Goal: Transaction & Acquisition: Purchase product/service

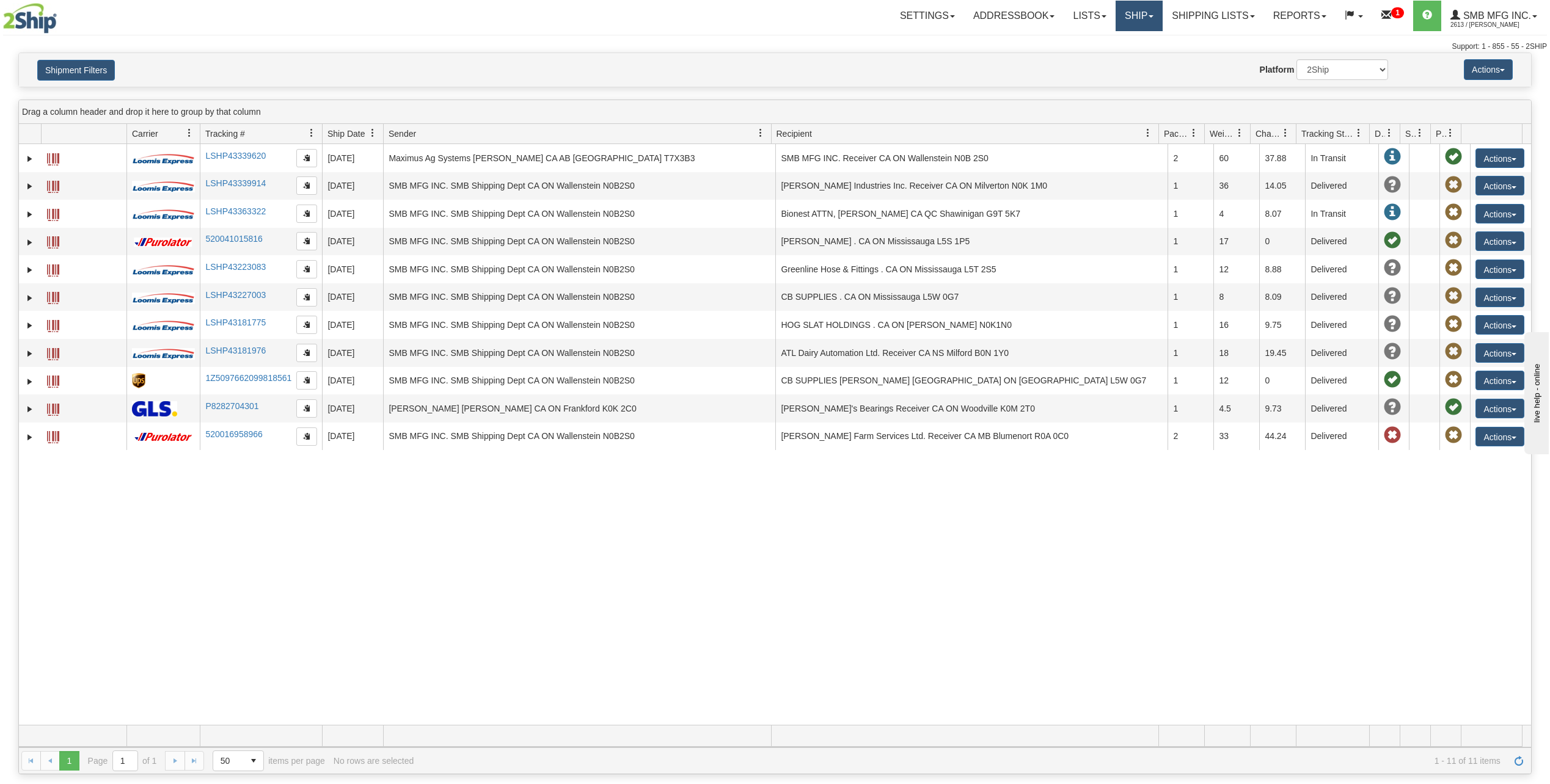
click at [1135, 20] on link "Ship" at bounding box center [1139, 16] width 47 height 31
click at [1174, 18] on link "Shipping lists" at bounding box center [1213, 16] width 101 height 31
click at [1187, 56] on span "Search Shipment History" at bounding box center [1204, 59] width 95 height 10
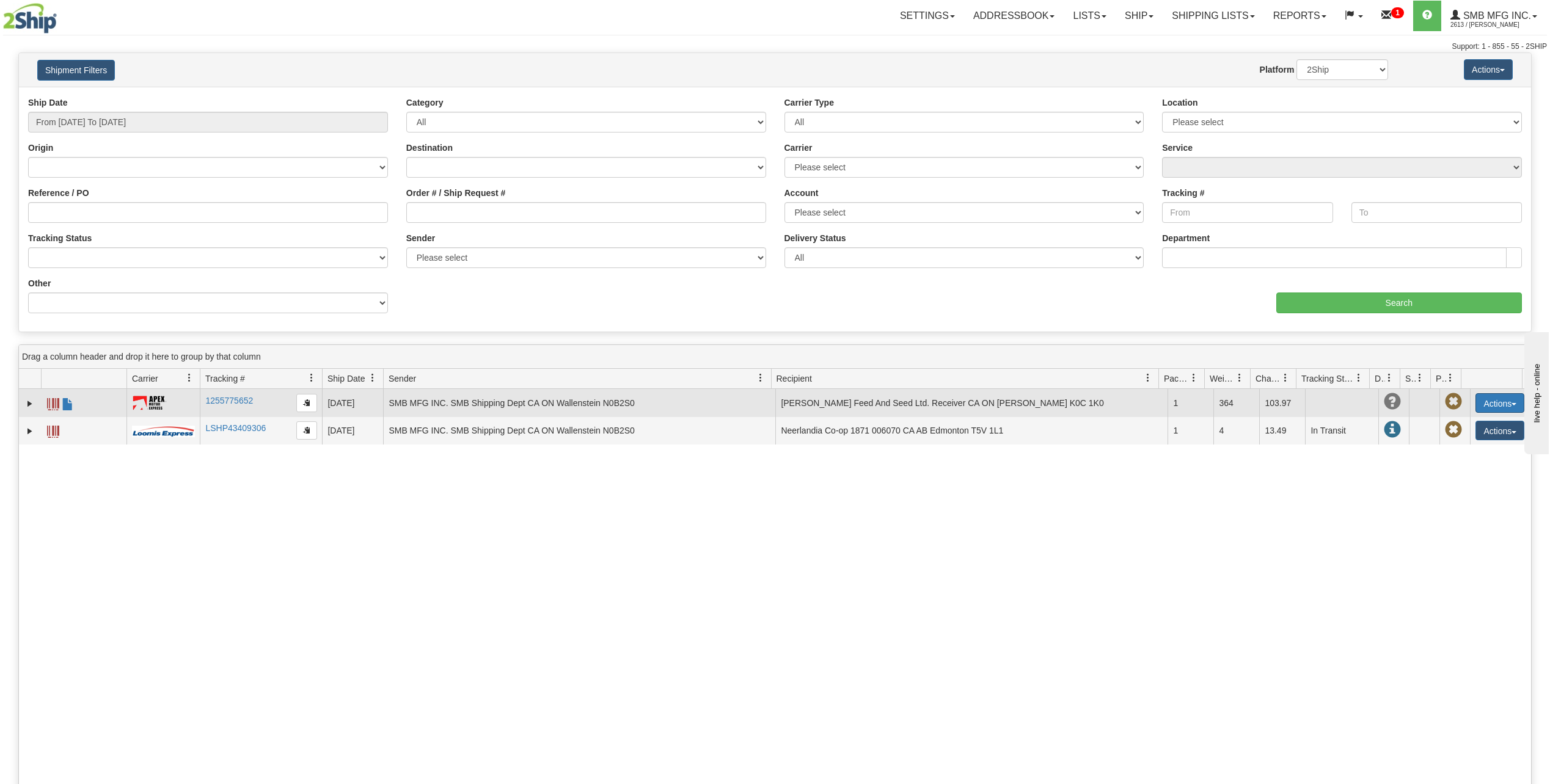
click at [1500, 399] on button "Actions" at bounding box center [1500, 402] width 49 height 20
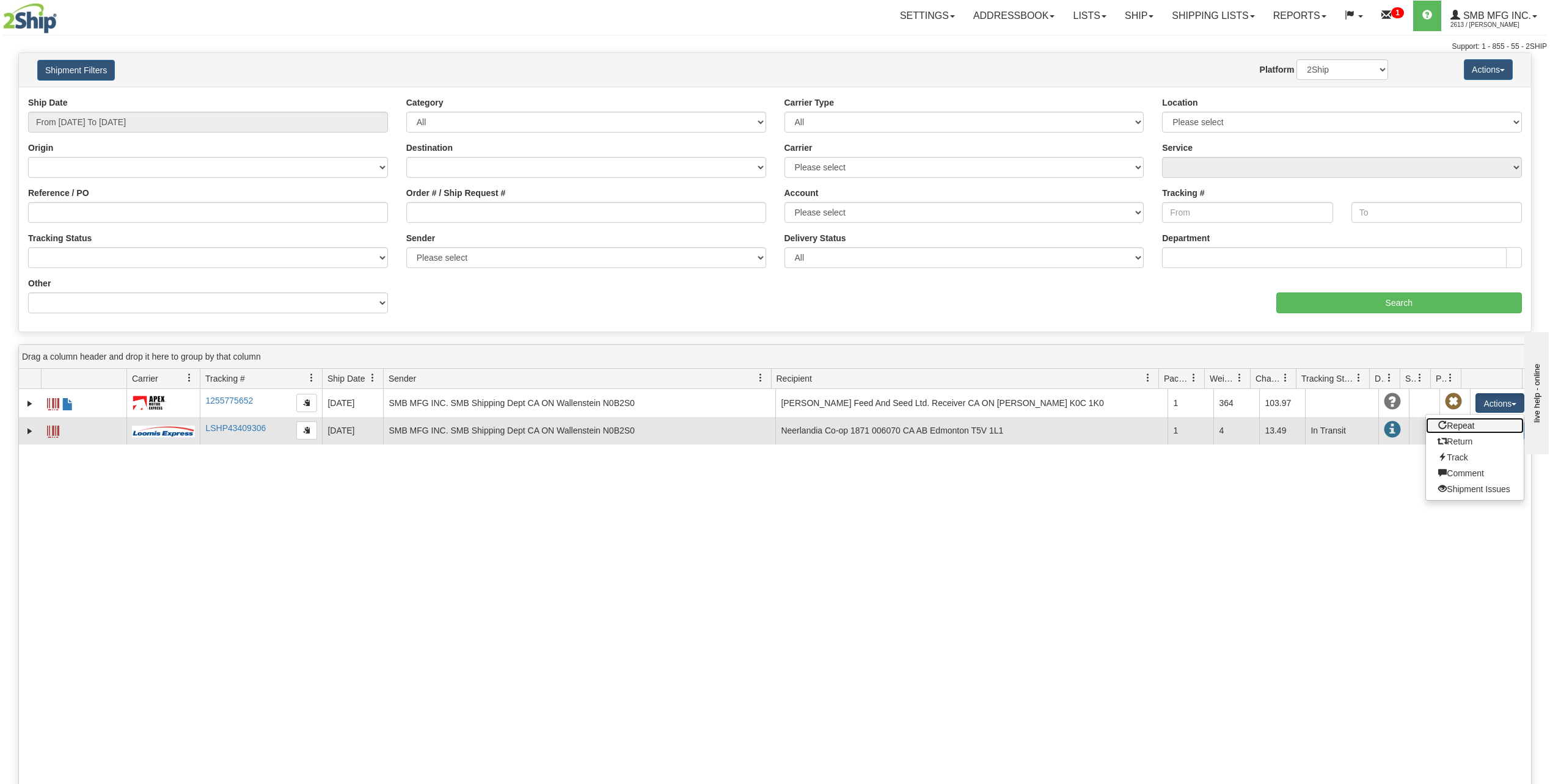
drag, startPoint x: 1453, startPoint y: 424, endPoint x: 1387, endPoint y: 427, distance: 66.1
click at [1453, 424] on link "Repeat" at bounding box center [1475, 425] width 98 height 16
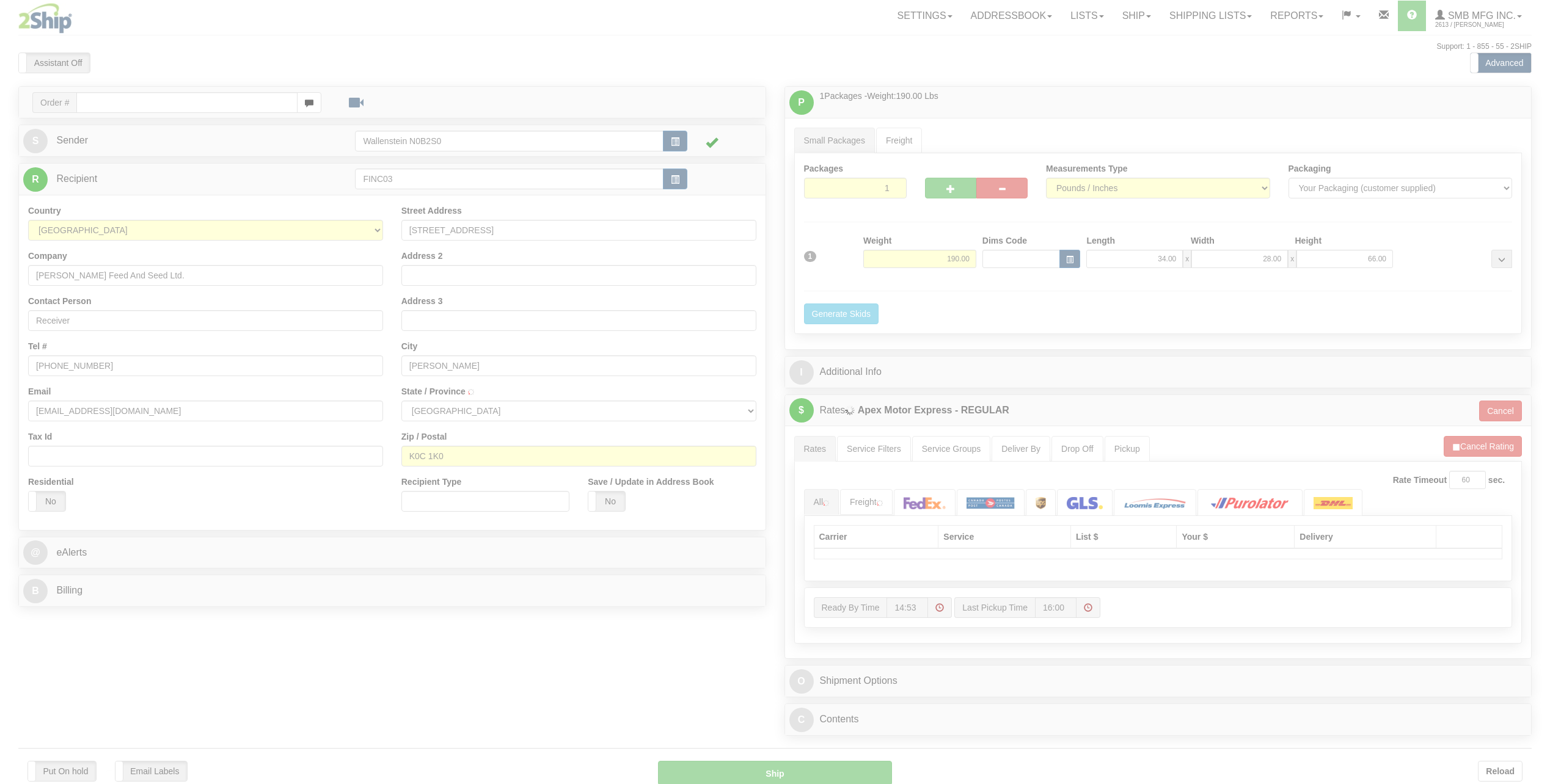
type input "FINCH"
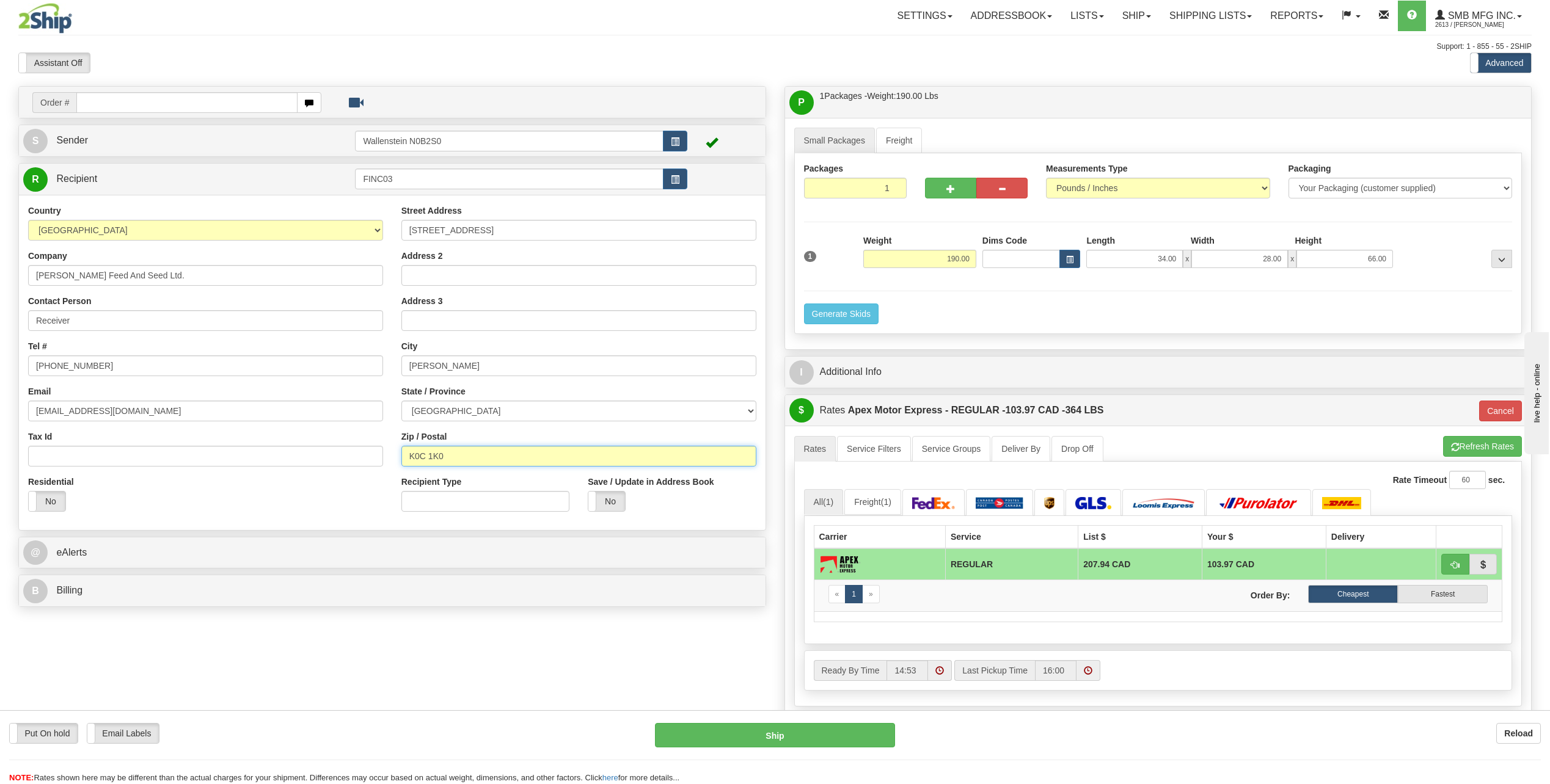
drag, startPoint x: 465, startPoint y: 456, endPoint x: 378, endPoint y: 461, distance: 87.1
click at [378, 461] on div "Country AFGHANISTAN ALAND ISLANDS ALBANIA ALGERIA AMERICAN SAMOA ANDORRA ANGOLA…" at bounding box center [392, 362] width 747 height 317
drag, startPoint x: 489, startPoint y: 229, endPoint x: 404, endPoint y: 245, distance: 86.5
click at [404, 245] on div "Street Address 45 Main St. Address 2 Address 3 City FINCH State / Province ALBE…" at bounding box center [579, 362] width 374 height 317
click at [1136, 17] on link "Ship" at bounding box center [1136, 16] width 47 height 31
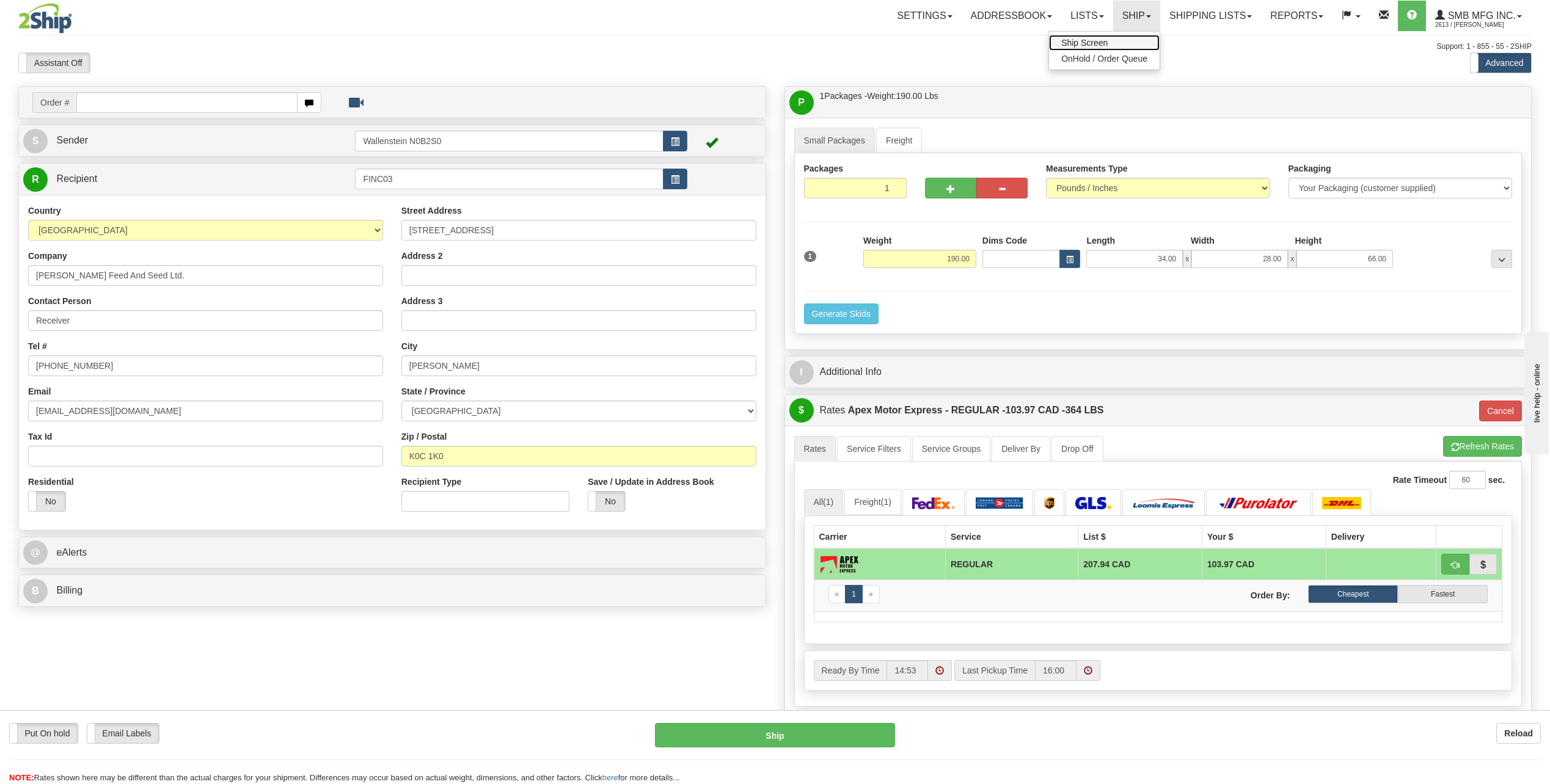
click at [1108, 38] on link "Ship Screen" at bounding box center [1104, 42] width 111 height 16
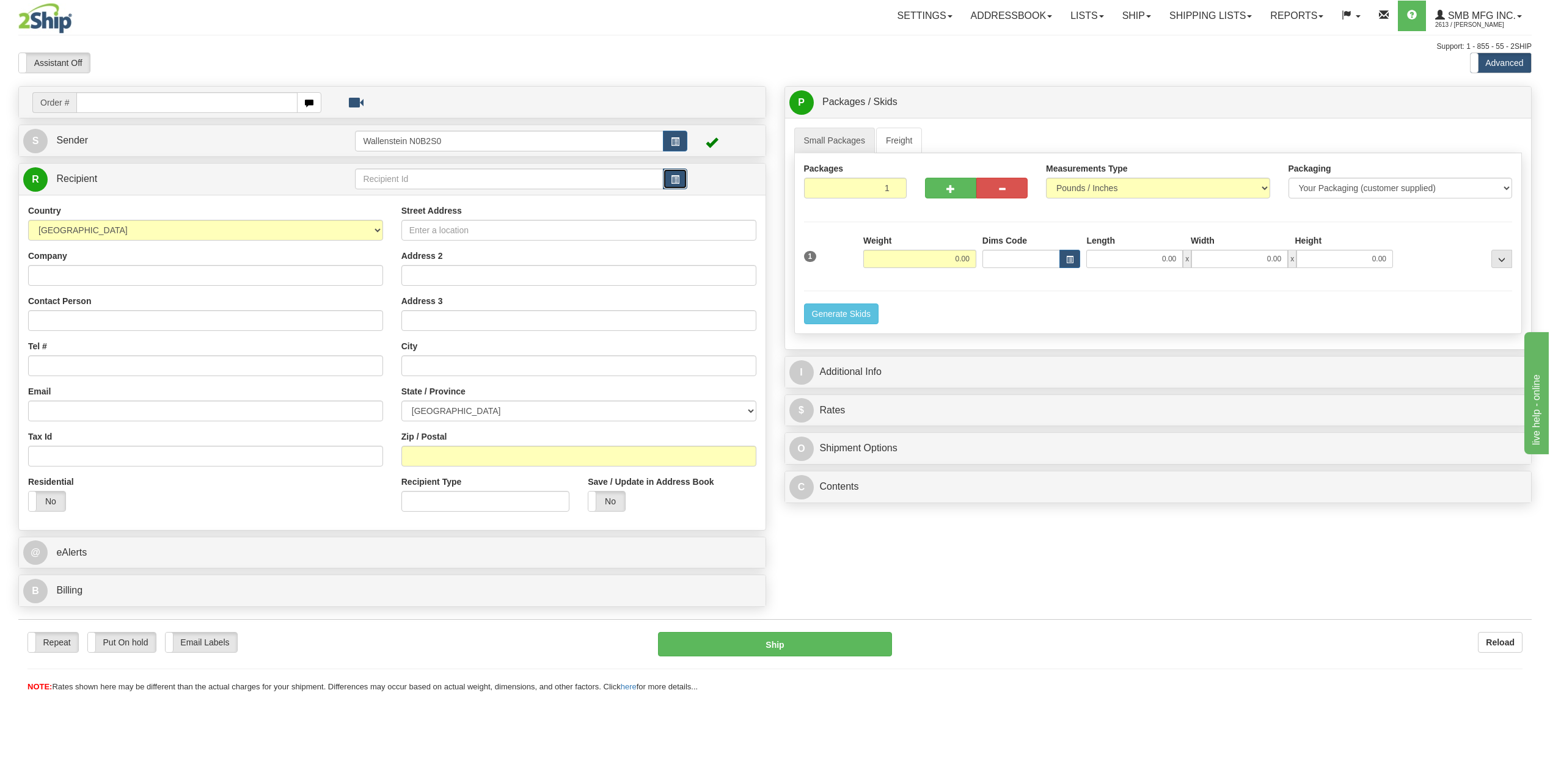
click at [679, 177] on button "button" at bounding box center [676, 178] width 24 height 20
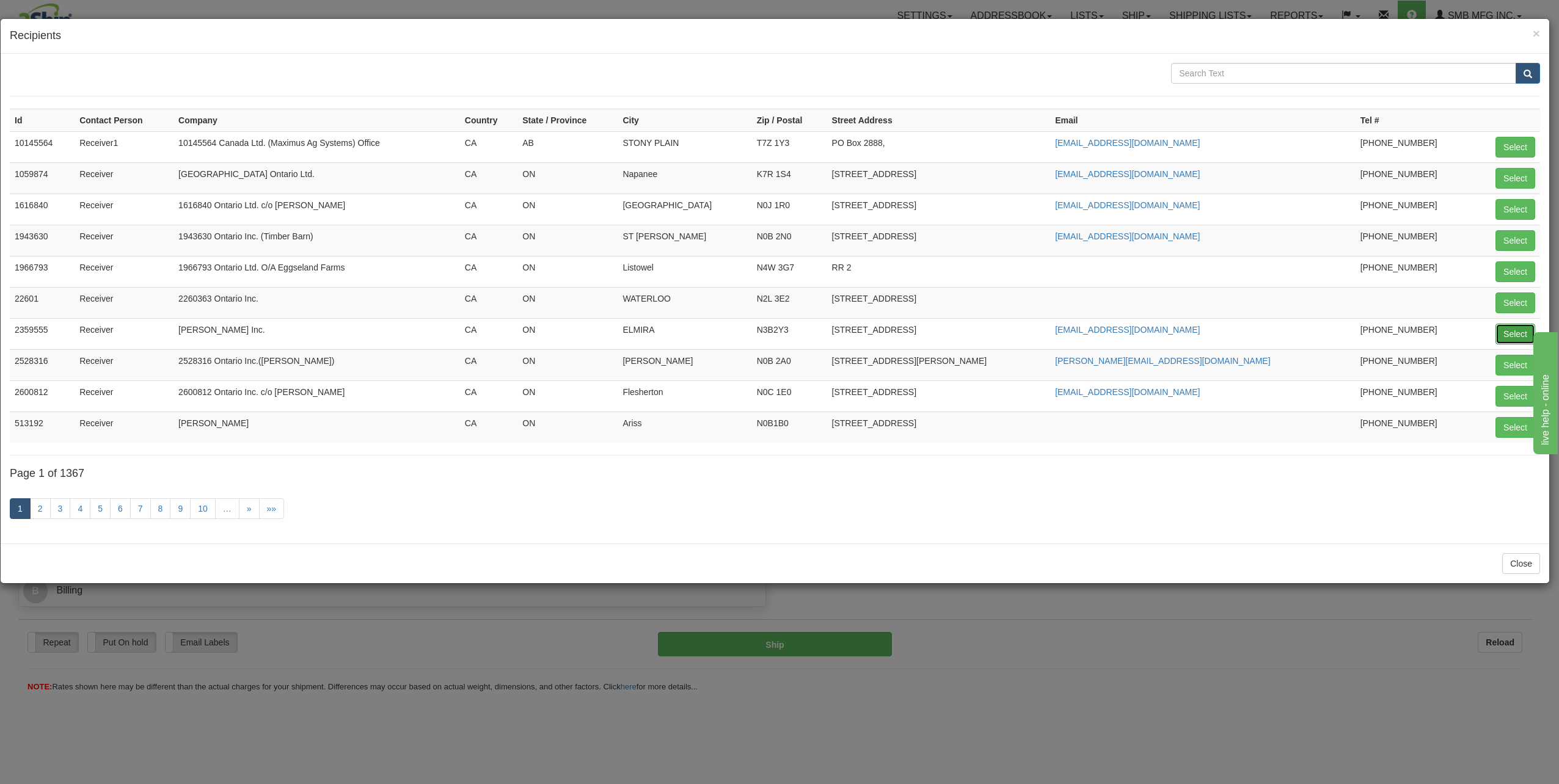
click at [1511, 330] on button "Select" at bounding box center [1515, 334] width 40 height 20
type input "2359555"
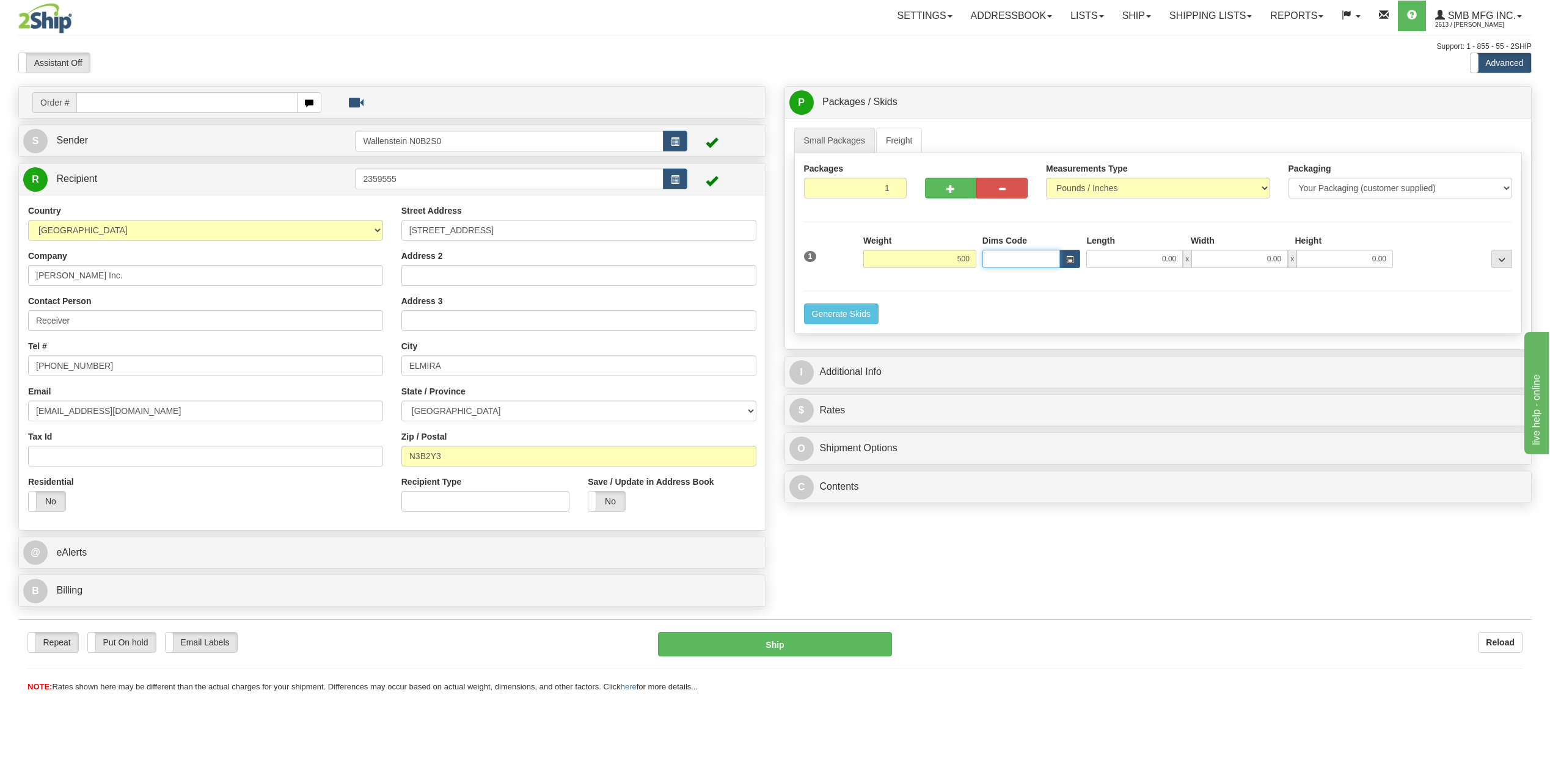
type input "500.00"
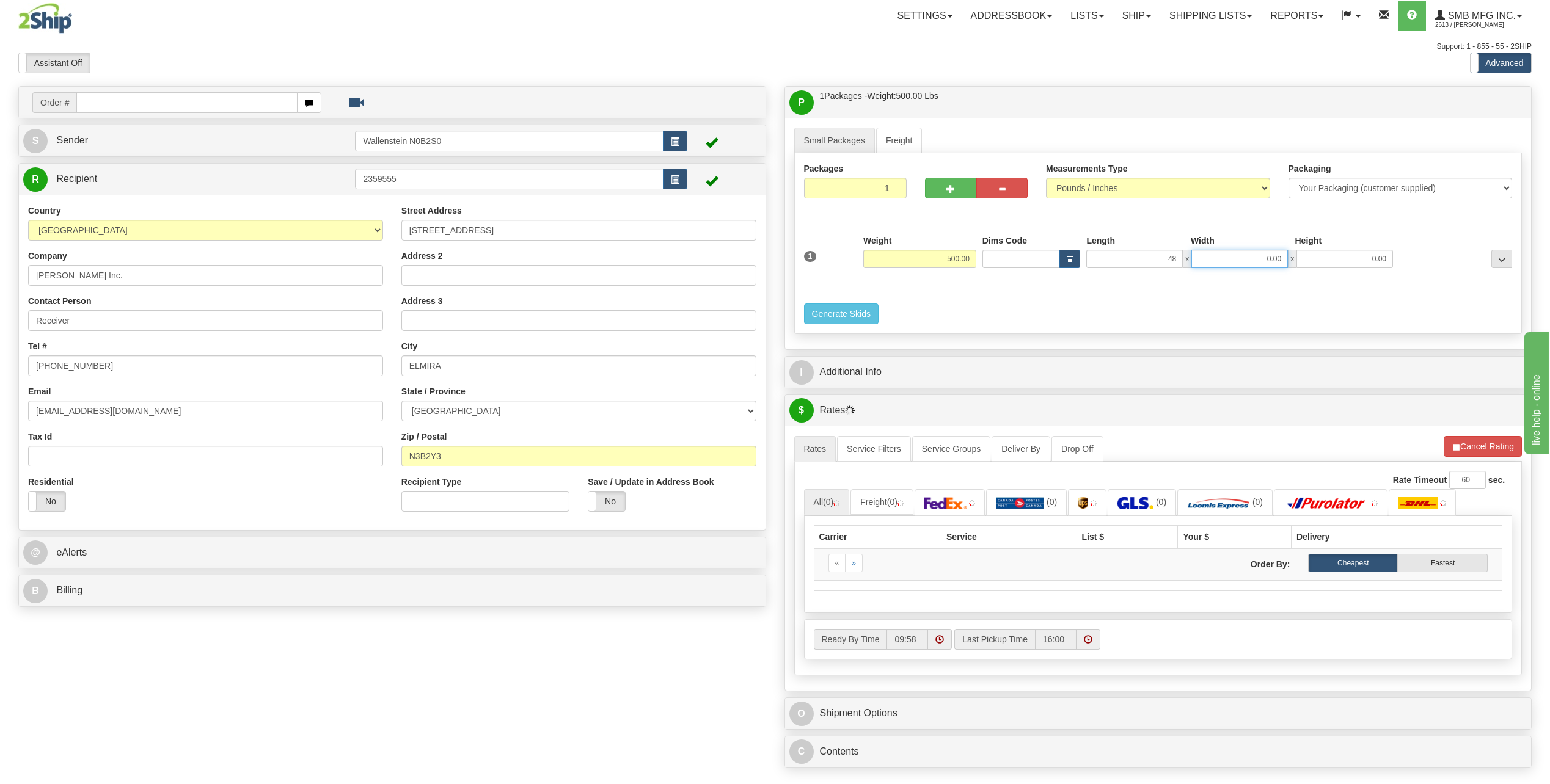
type input "48.00"
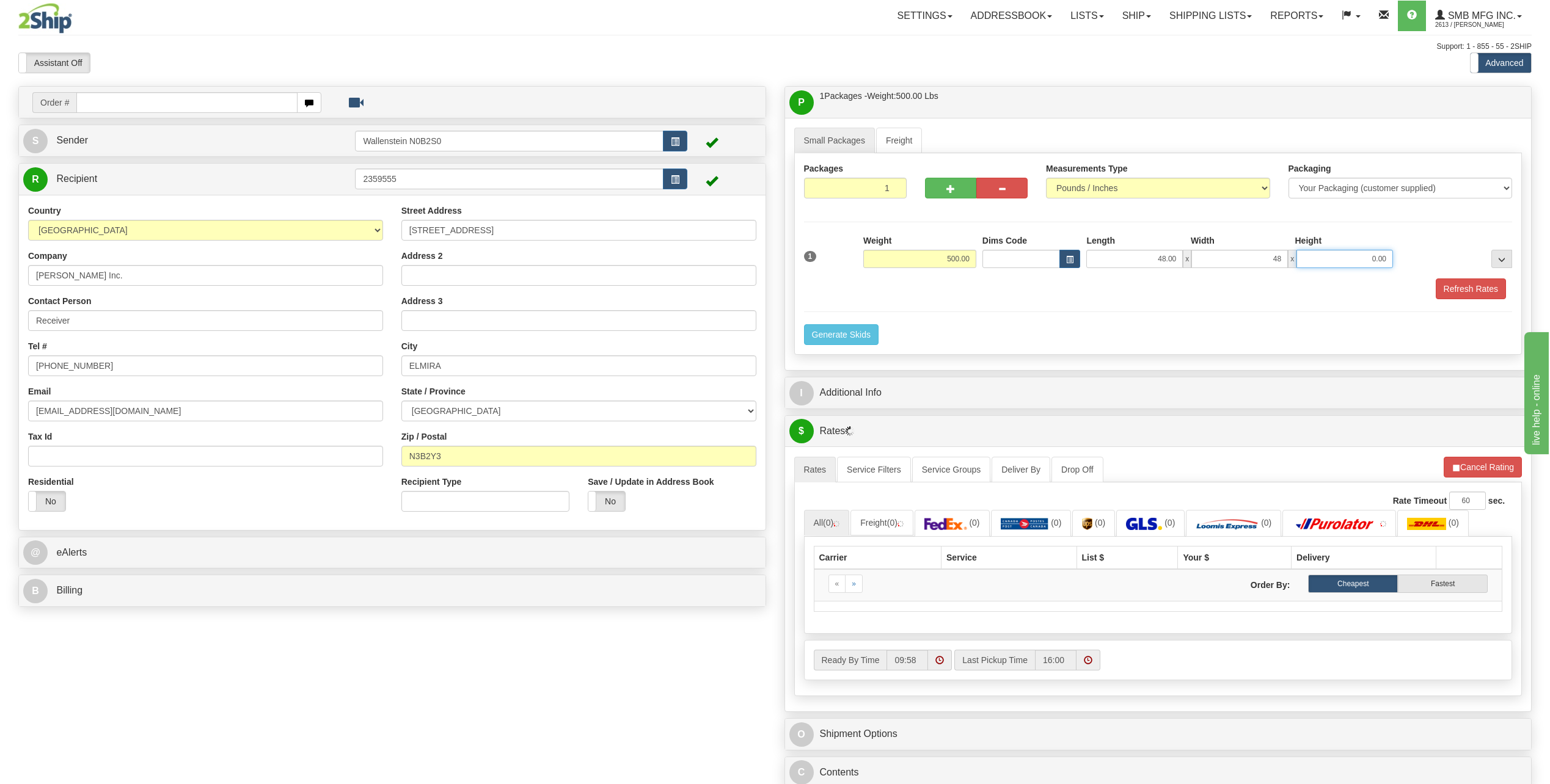
type input "48.00"
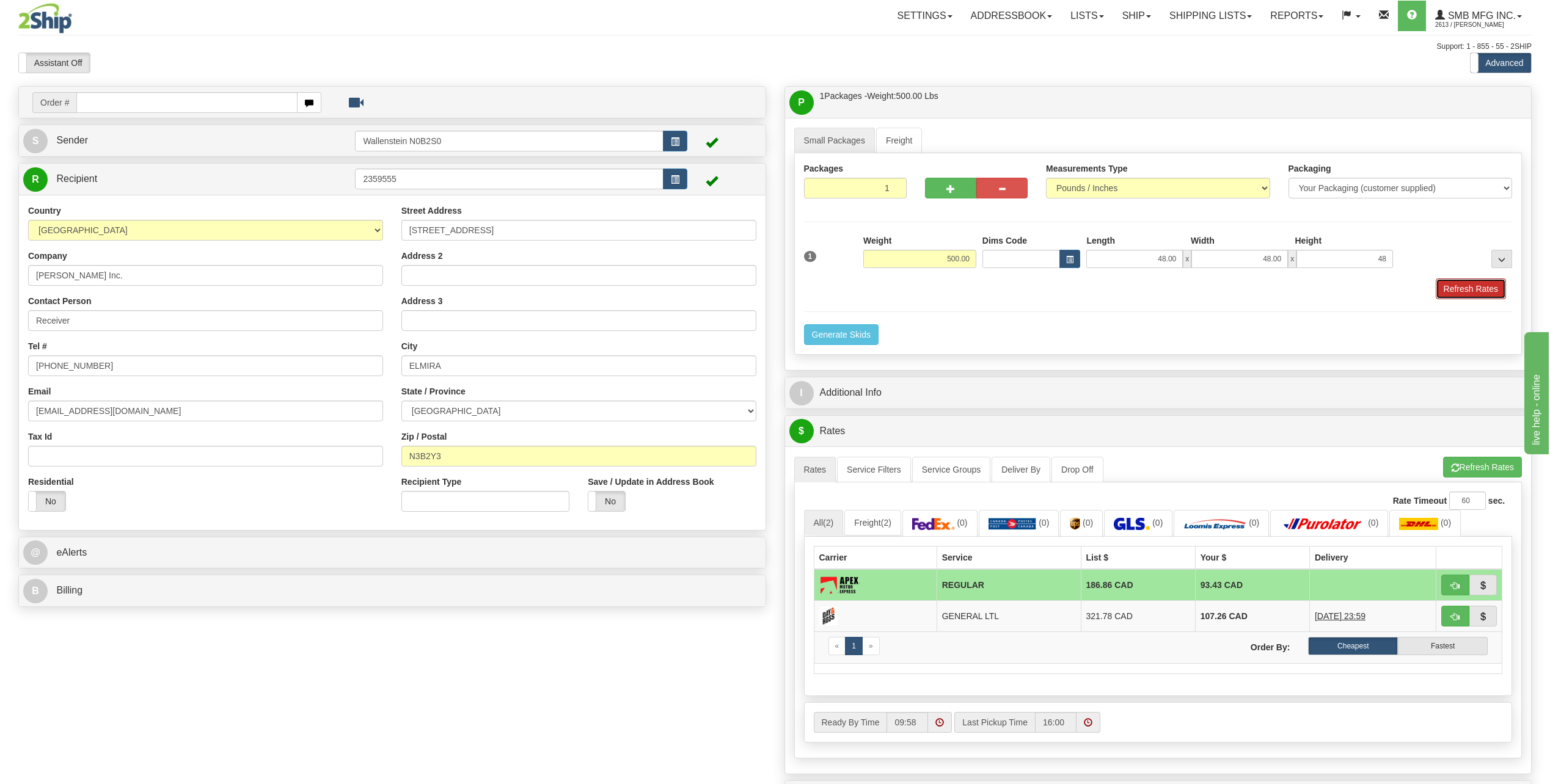
type input "48.00"
click at [1463, 281] on button "Refresh Rates" at bounding box center [1471, 289] width 71 height 20
